Goal: Information Seeking & Learning: Learn about a topic

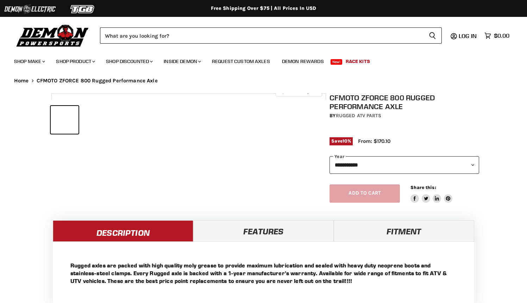
select select "******"
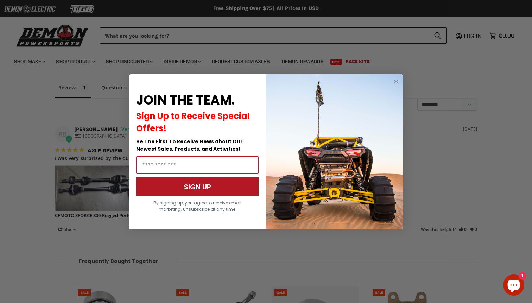
scroll to position [587, 0]
